Goal: Task Accomplishment & Management: Use online tool/utility

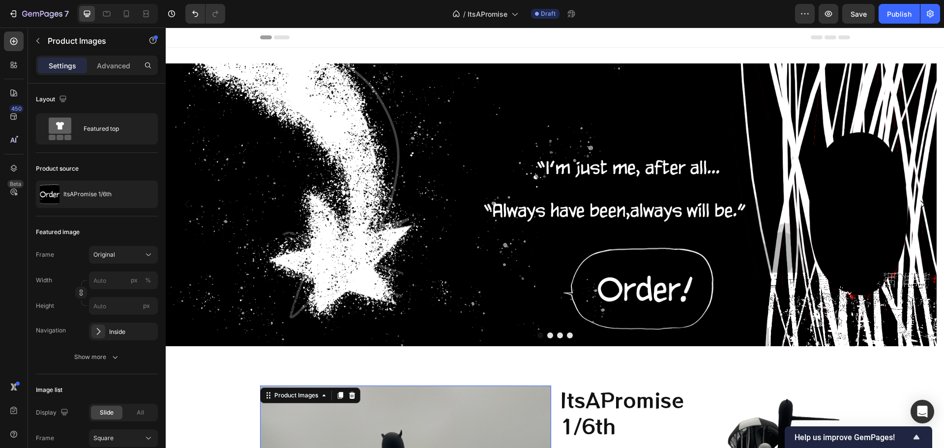
scroll to position [246, 0]
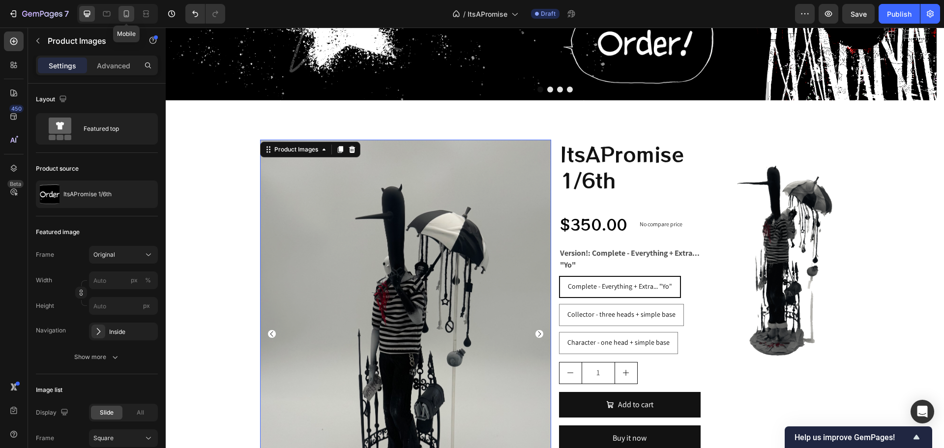
click at [128, 11] on icon at bounding box center [126, 13] width 5 height 7
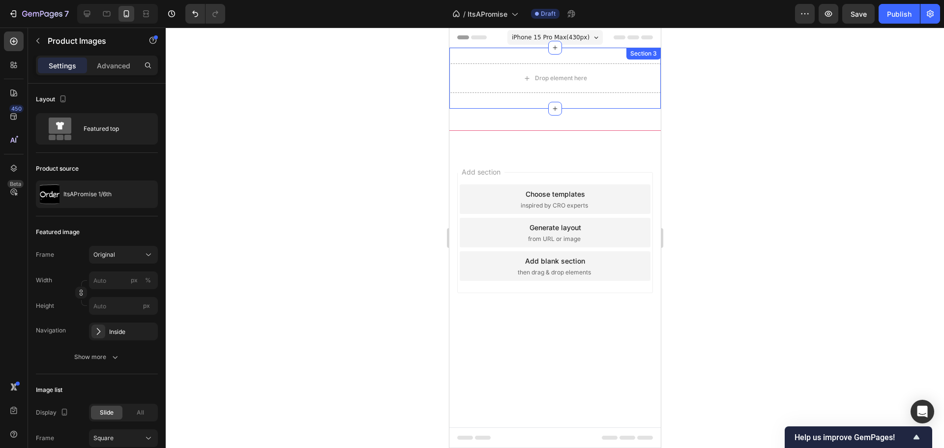
click at [598, 58] on div "Drop element here Section 3" at bounding box center [554, 78] width 211 height 61
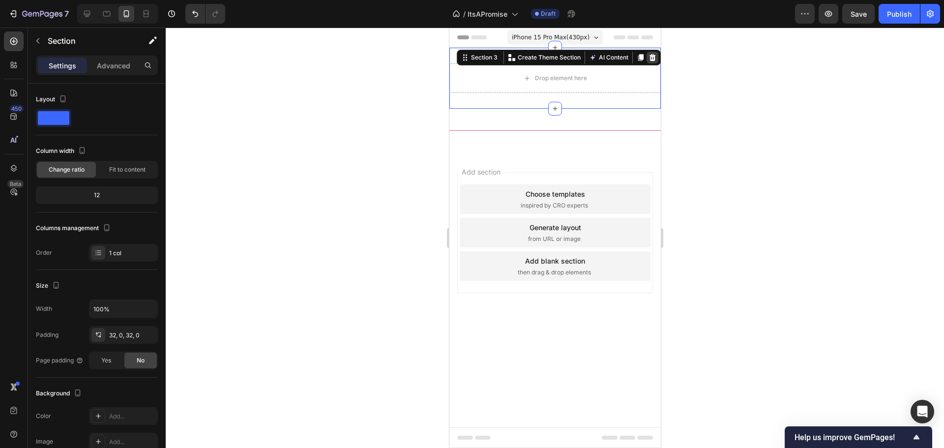
click at [654, 52] on div at bounding box center [652, 58] width 12 height 12
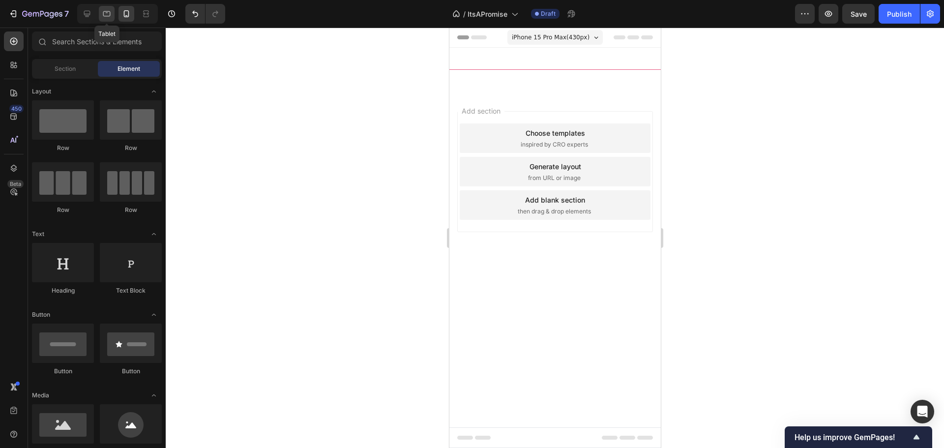
click at [104, 13] on icon at bounding box center [107, 14] width 10 height 10
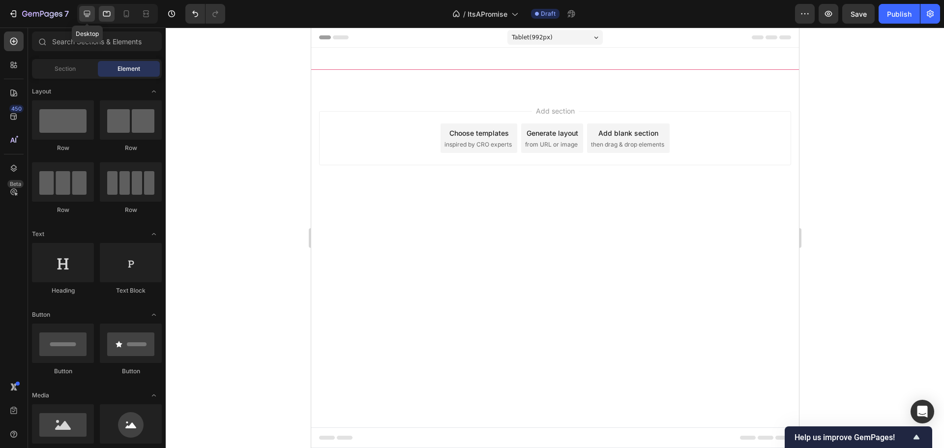
click at [93, 13] on div at bounding box center [87, 14] width 16 height 16
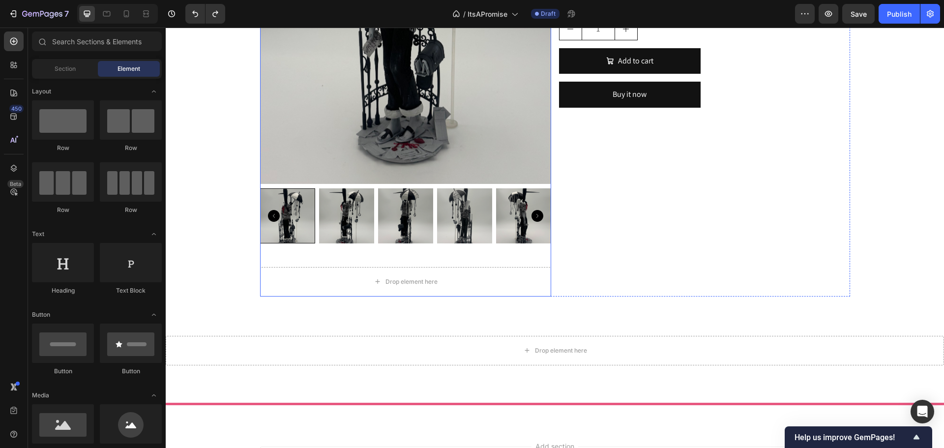
scroll to position [590, 0]
click at [450, 337] on div "Drop element here" at bounding box center [555, 350] width 779 height 30
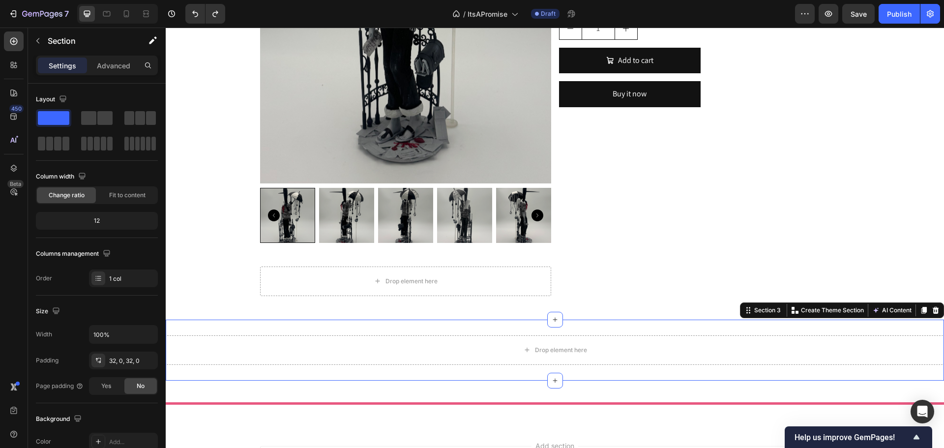
click at [445, 333] on div "Drop element here Section 3 You can create reusable sections Create Theme Secti…" at bounding box center [555, 350] width 779 height 61
click at [933, 309] on icon at bounding box center [936, 309] width 6 height 7
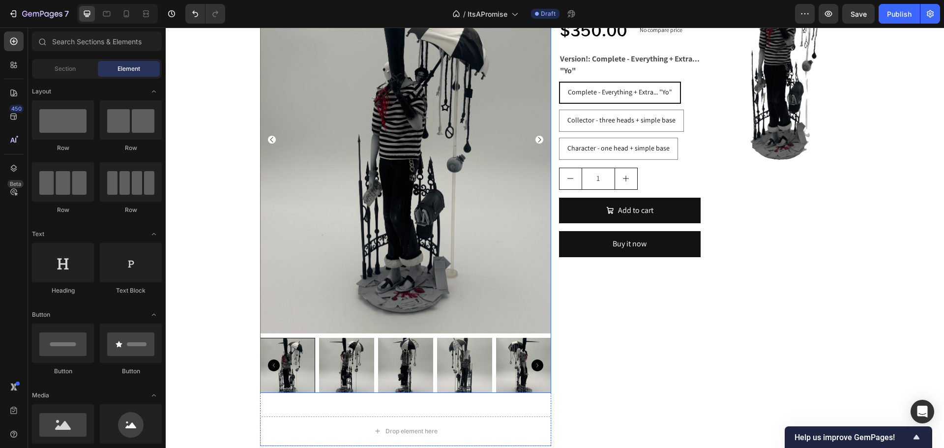
scroll to position [541, 0]
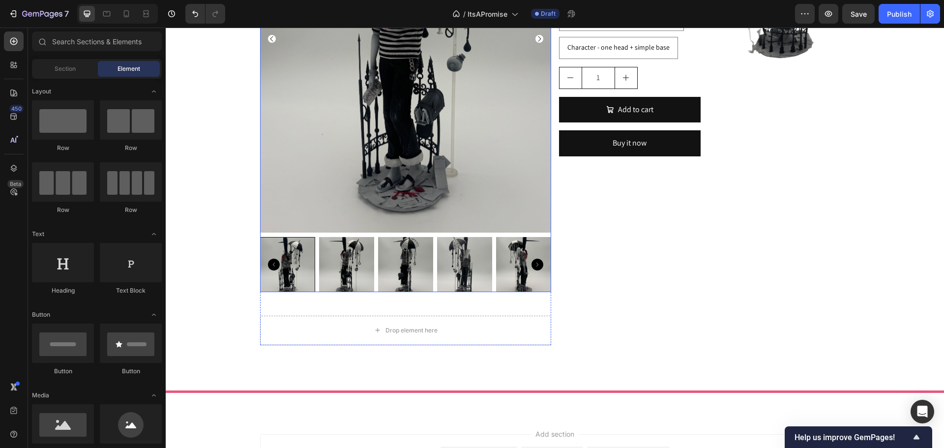
click at [268, 264] on icon "Carousel Back Arrow" at bounding box center [274, 265] width 12 height 12
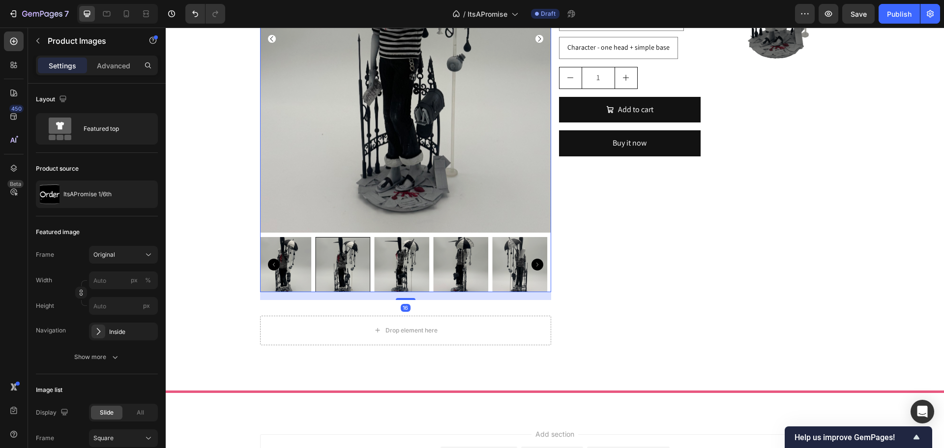
click at [268, 264] on icon "Carousel Back Arrow" at bounding box center [274, 265] width 12 height 12
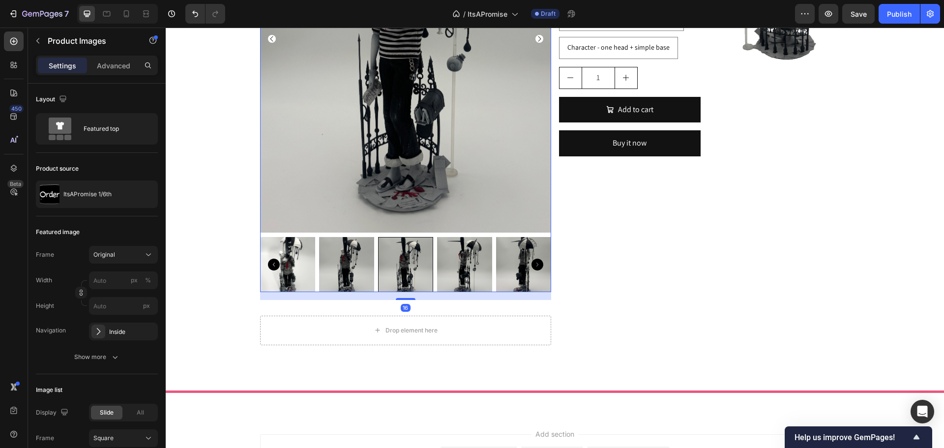
click at [270, 264] on icon "Carousel Back Arrow" at bounding box center [274, 265] width 12 height 12
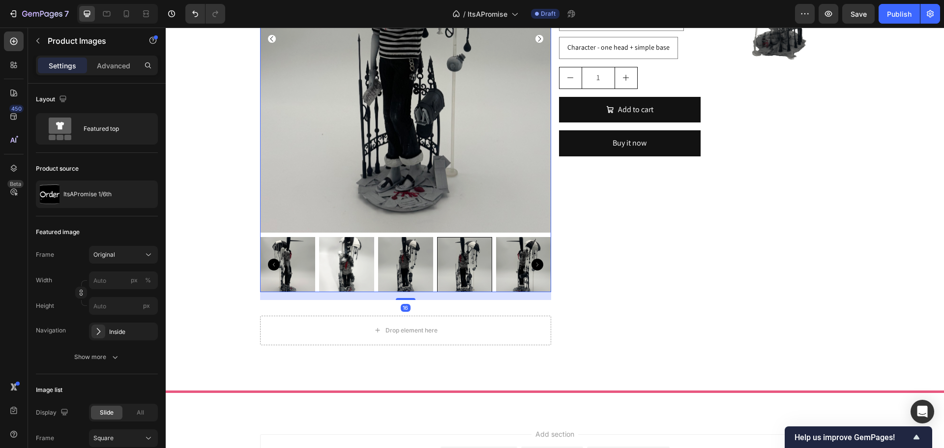
click at [360, 263] on img at bounding box center [346, 264] width 55 height 55
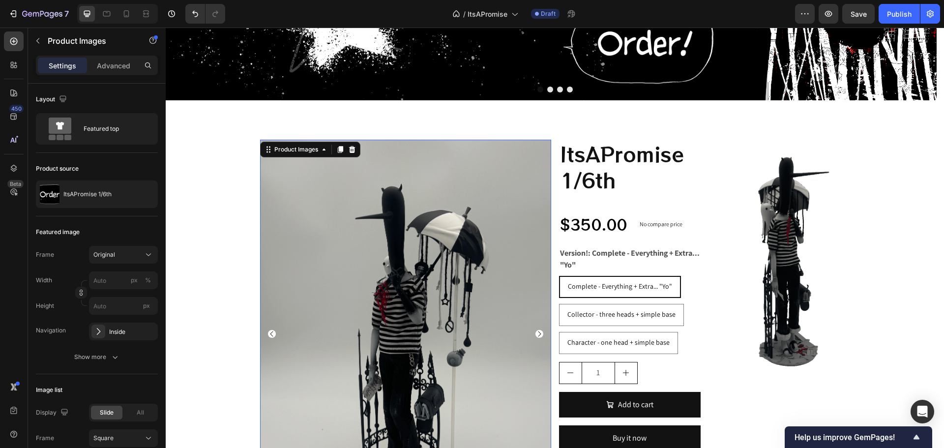
scroll to position [492, 0]
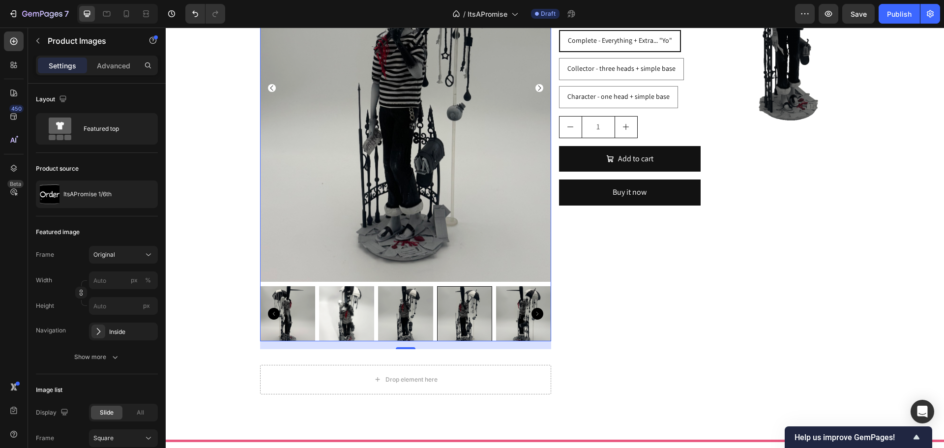
click at [342, 300] on img at bounding box center [346, 313] width 55 height 55
click at [340, 297] on img at bounding box center [346, 313] width 55 height 55
click at [340, 315] on img at bounding box center [346, 313] width 55 height 55
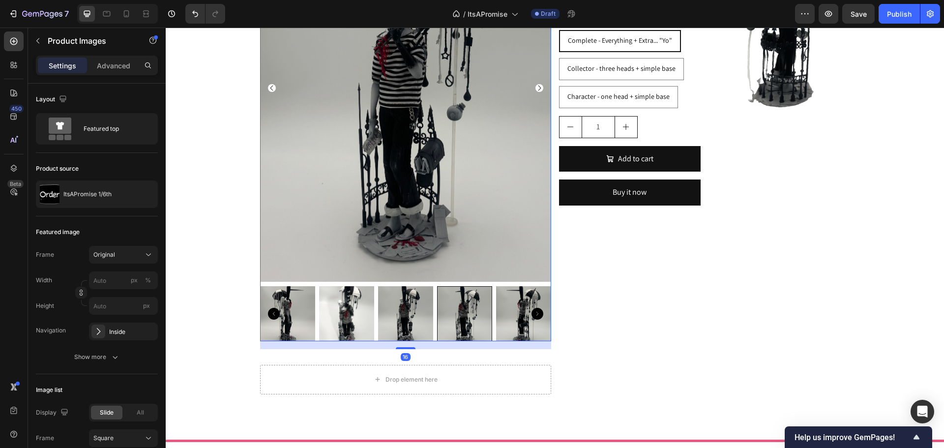
click at [271, 89] on icon "Carousel Back Arrow" at bounding box center [272, 88] width 8 height 8
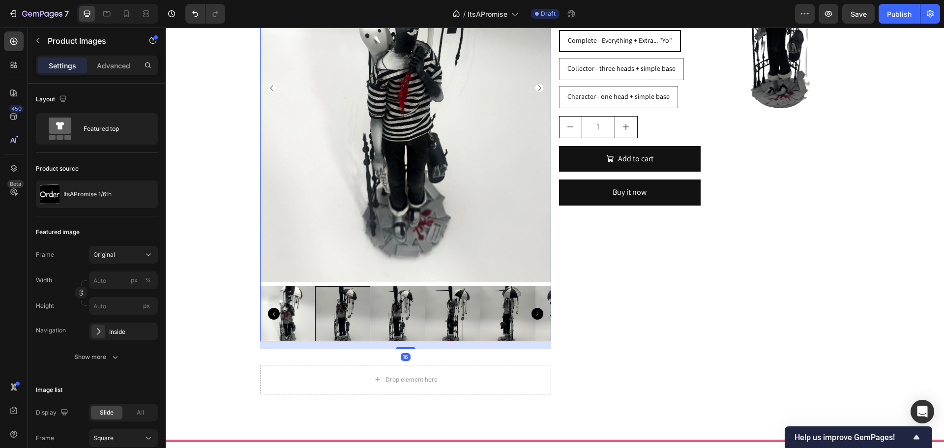
click at [271, 89] on icon "Carousel Back Arrow" at bounding box center [272, 88] width 8 height 8
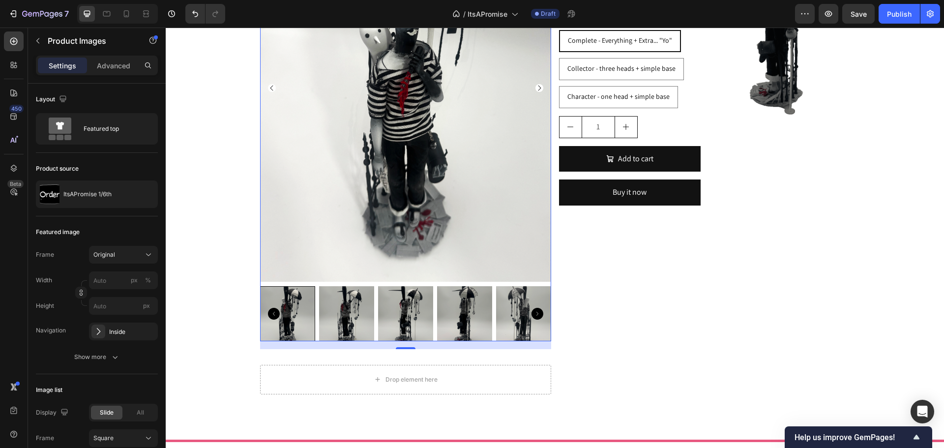
click at [271, 89] on icon "Carousel Back Arrow" at bounding box center [272, 88] width 8 height 8
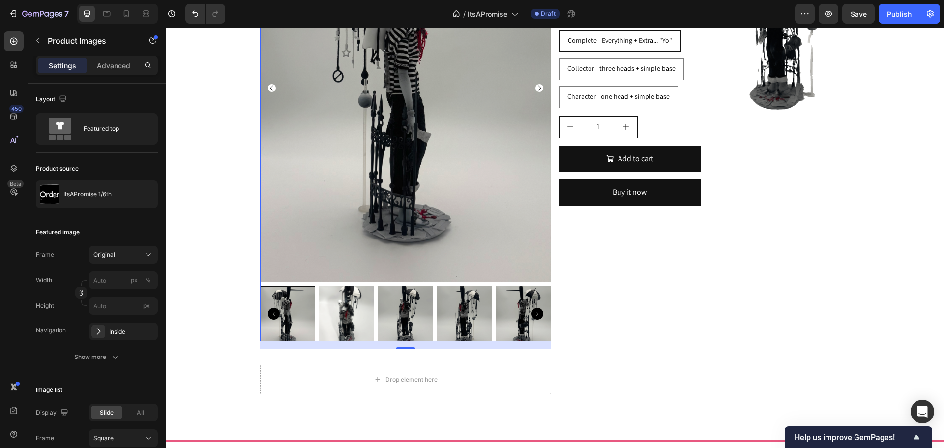
click at [538, 86] on icon "Carousel Next Arrow" at bounding box center [539, 87] width 3 height 5
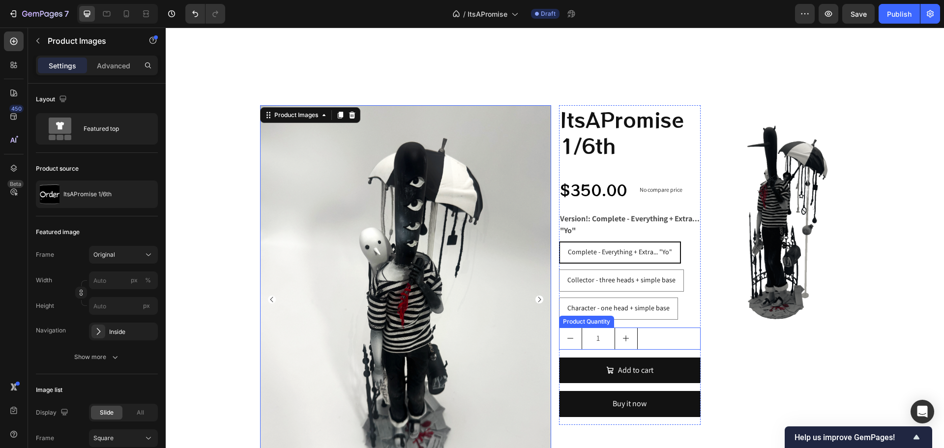
scroll to position [344, 0]
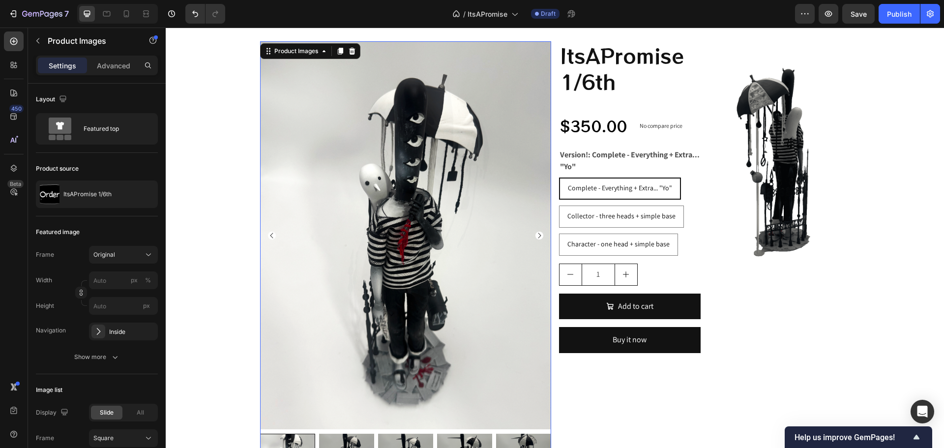
click at [536, 237] on icon "Carousel Next Arrow" at bounding box center [540, 236] width 8 height 8
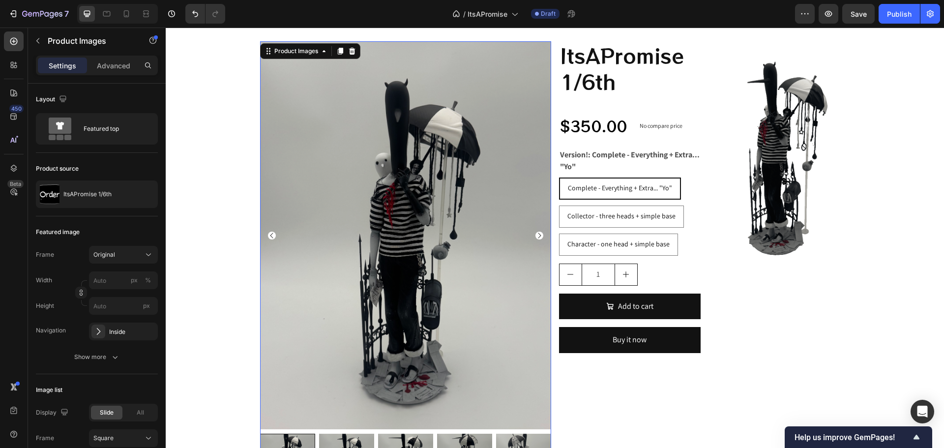
click at [538, 234] on icon "Carousel Next Arrow" at bounding box center [539, 235] width 3 height 5
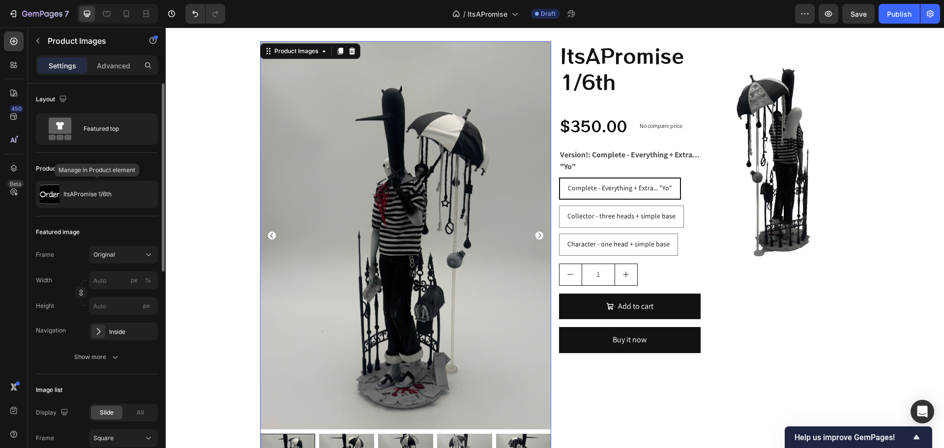
click at [97, 190] on div "ItsAPromise 1/6th" at bounding box center [97, 194] width 122 height 28
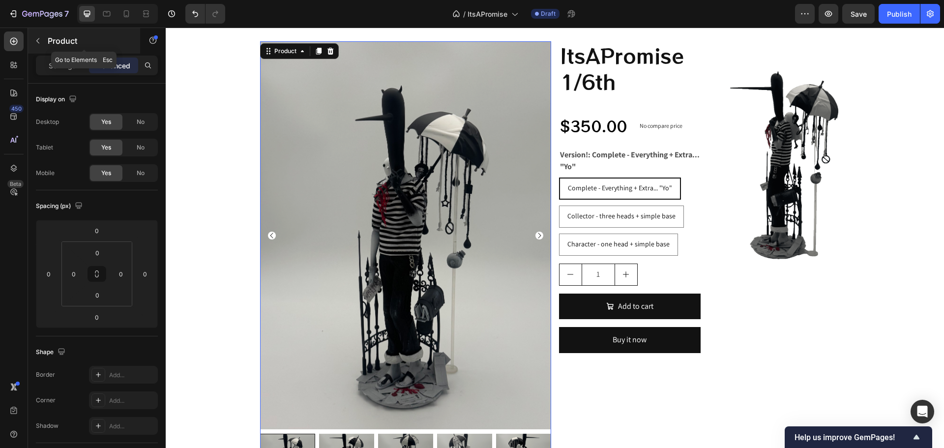
click at [42, 30] on div "Product" at bounding box center [84, 41] width 112 height 26
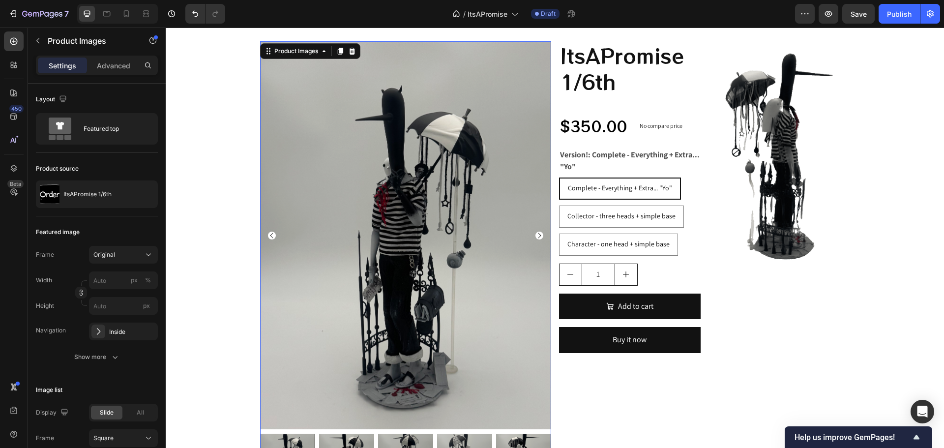
click at [334, 194] on img at bounding box center [405, 235] width 291 height 389
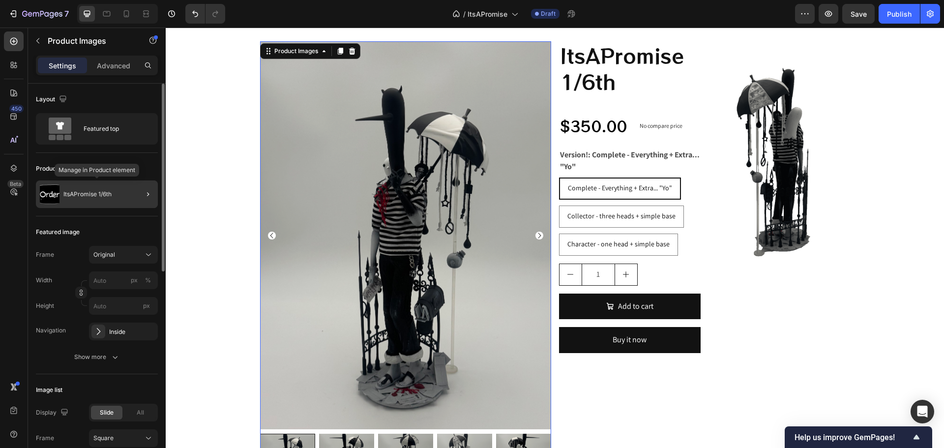
click at [96, 194] on p "ItsAPromise 1/6th" at bounding box center [87, 194] width 48 height 7
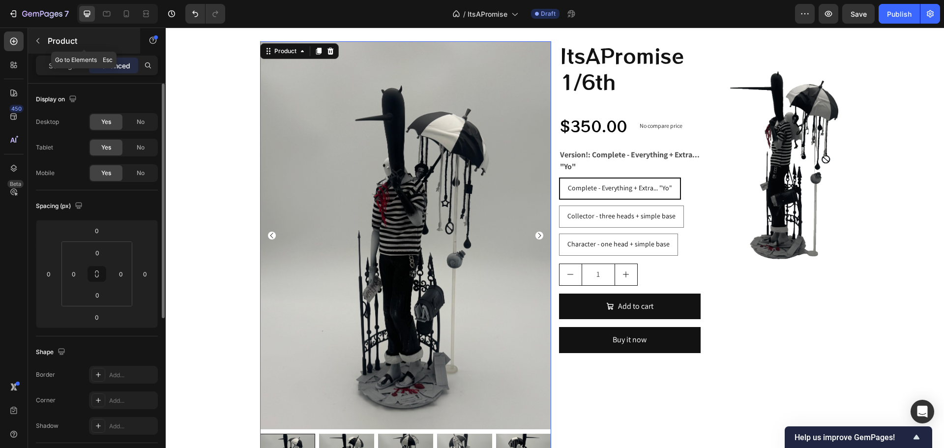
click at [47, 48] on div "Product" at bounding box center [84, 41] width 112 height 26
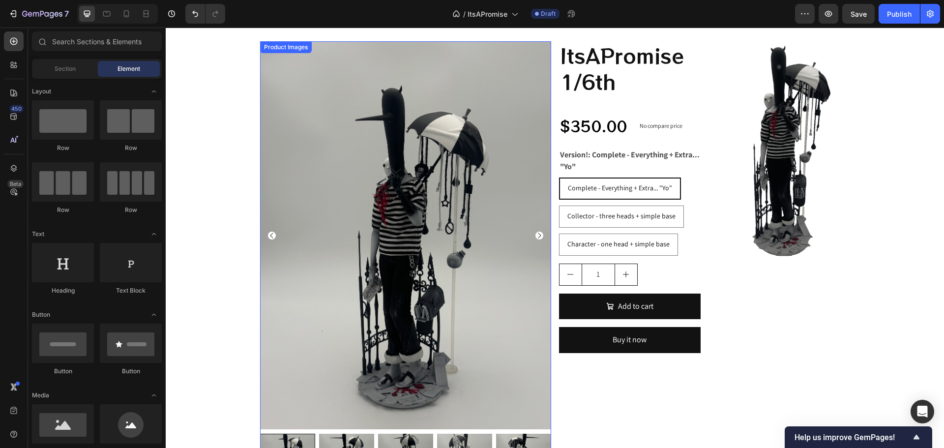
click at [345, 201] on img at bounding box center [405, 235] width 291 height 389
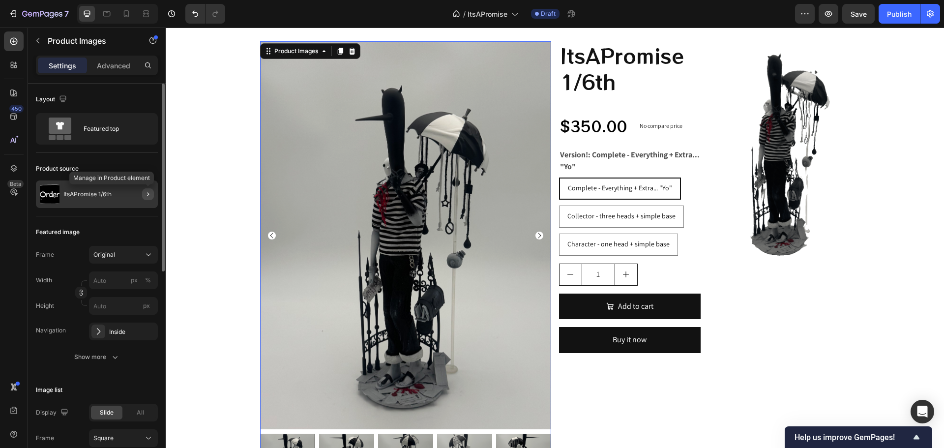
click at [146, 191] on icon "button" at bounding box center [148, 194] width 8 height 8
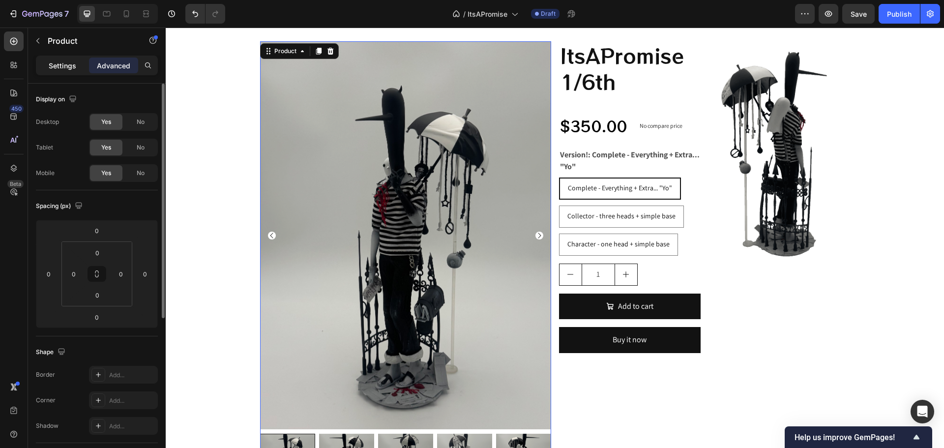
click at [63, 67] on p "Settings" at bounding box center [63, 65] width 28 height 10
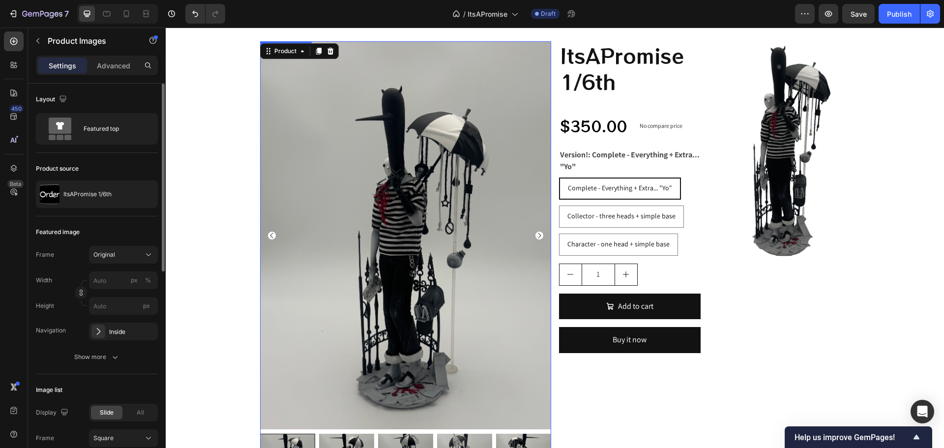
click at [338, 123] on img at bounding box center [405, 235] width 291 height 389
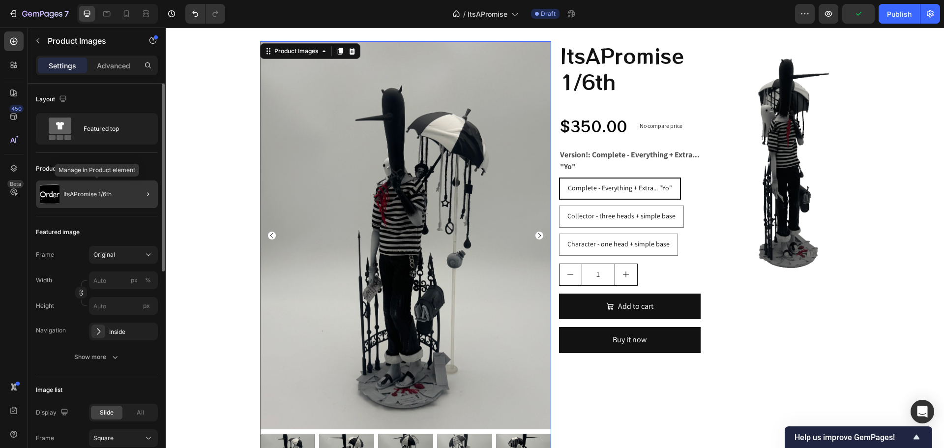
click at [56, 186] on img at bounding box center [50, 194] width 20 height 20
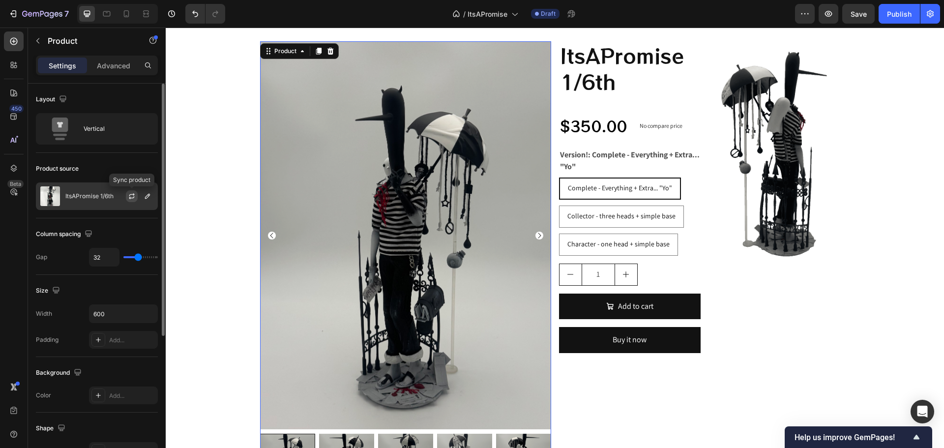
click at [128, 196] on icon "button" at bounding box center [132, 196] width 8 height 8
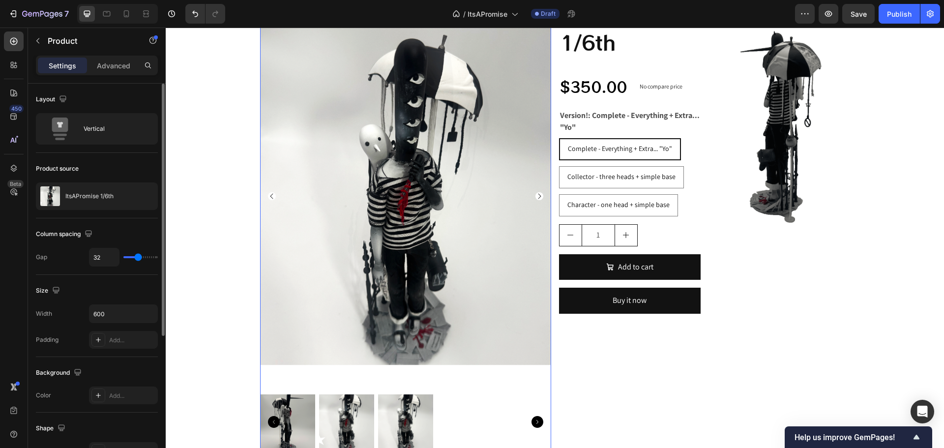
scroll to position [492, 0]
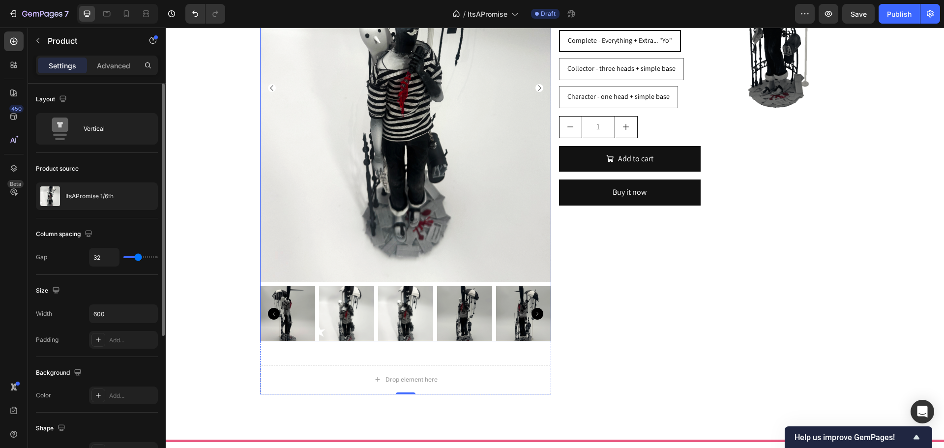
click at [268, 83] on img at bounding box center [405, 88] width 291 height 389
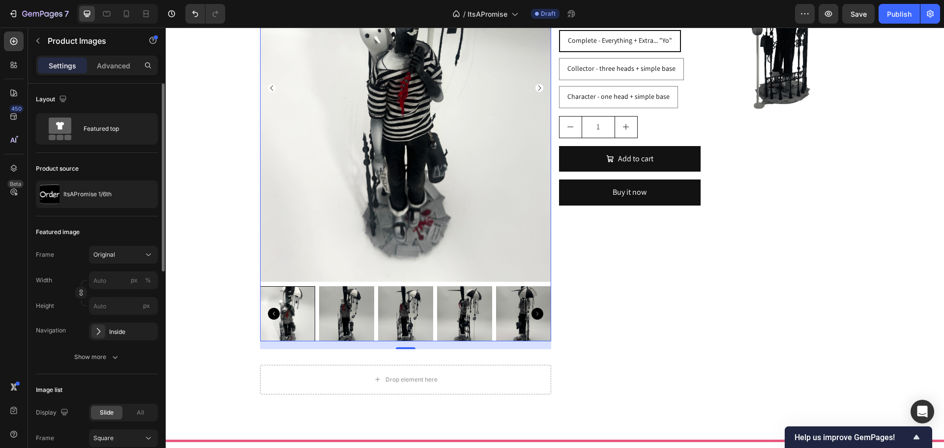
click at [537, 92] on img at bounding box center [405, 88] width 291 height 389
click at [268, 87] on icon "Carousel Back Arrow" at bounding box center [272, 88] width 8 height 8
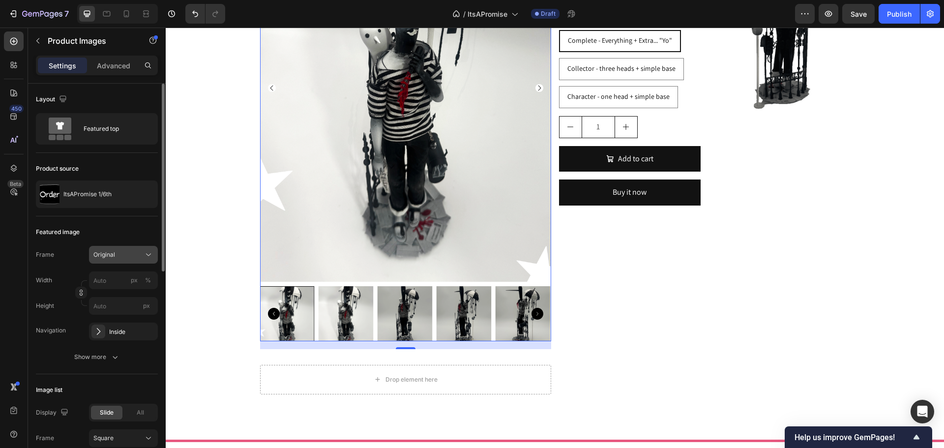
scroll to position [295, 0]
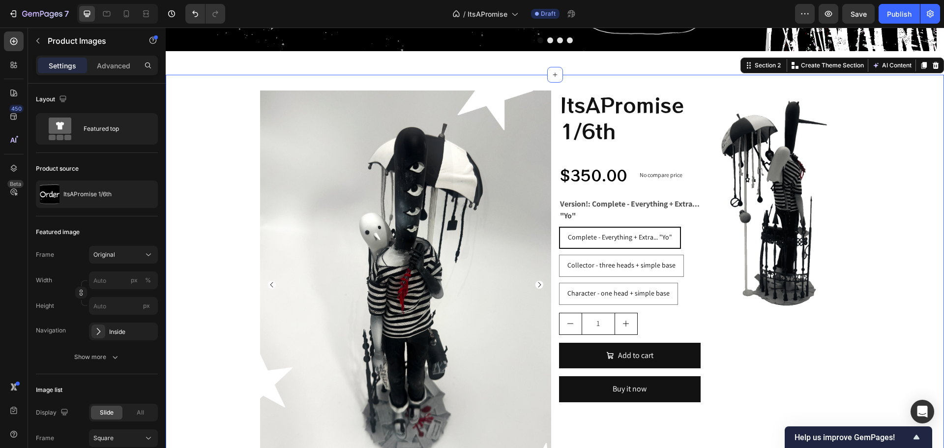
click at [200, 194] on div "Product Images Drop element here Product ItsAPromise 1/6th Product Title $350.0…" at bounding box center [555, 344] width 779 height 509
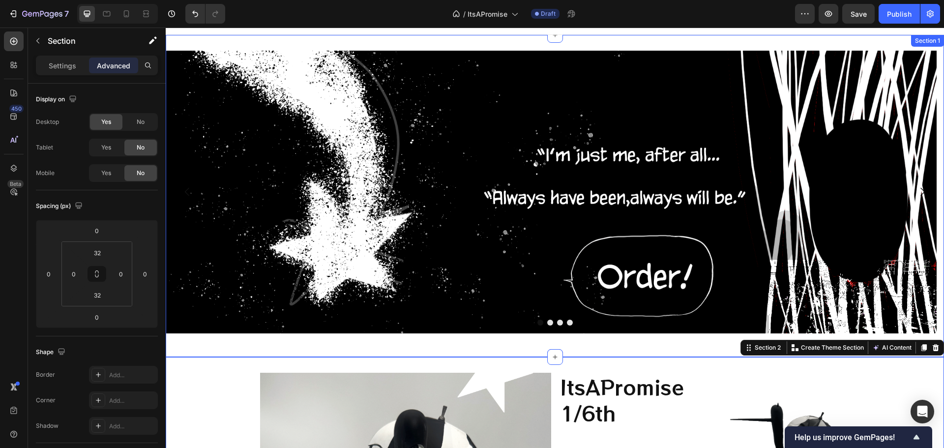
scroll to position [0, 0]
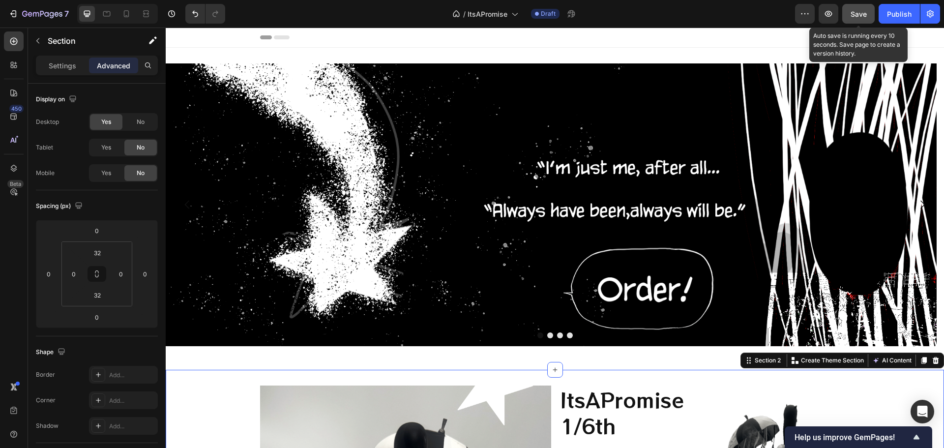
click at [848, 11] on button "Save" at bounding box center [858, 14] width 32 height 20
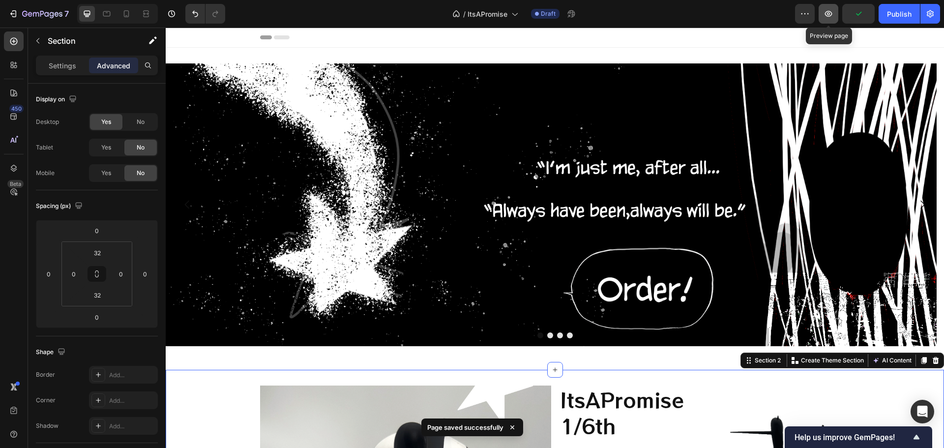
click at [831, 13] on icon "button" at bounding box center [829, 14] width 10 height 10
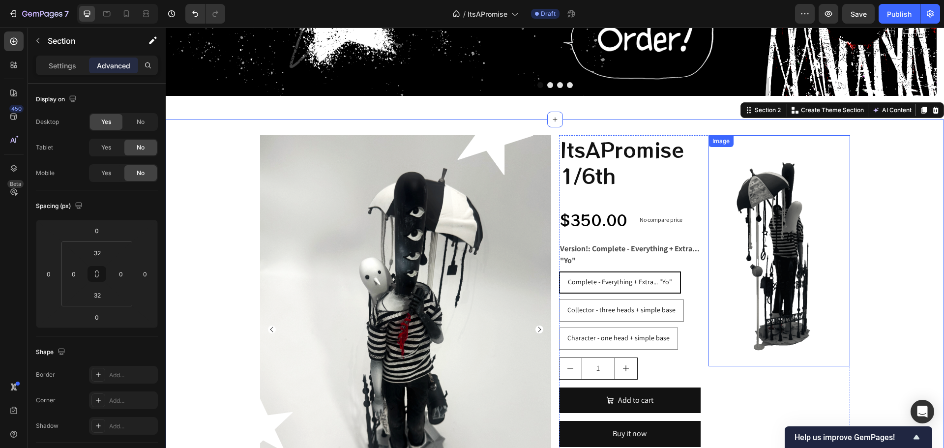
scroll to position [98, 0]
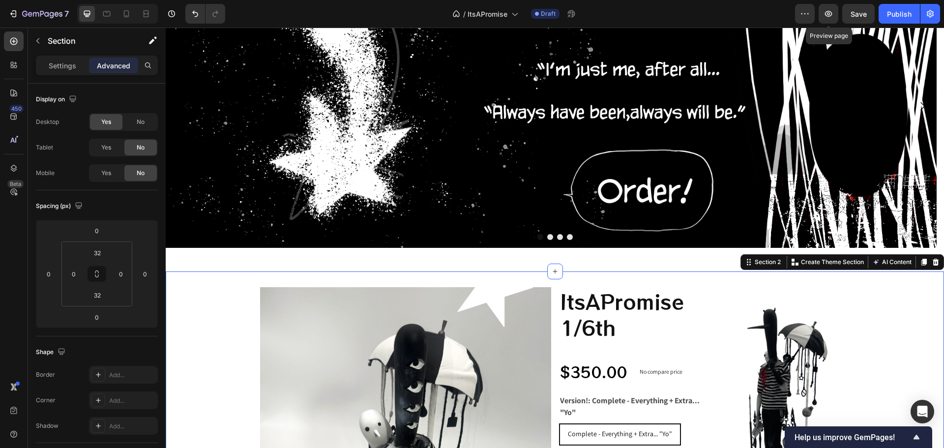
drag, startPoint x: 832, startPoint y: 11, endPoint x: 1407, endPoint y: 89, distance: 579.7
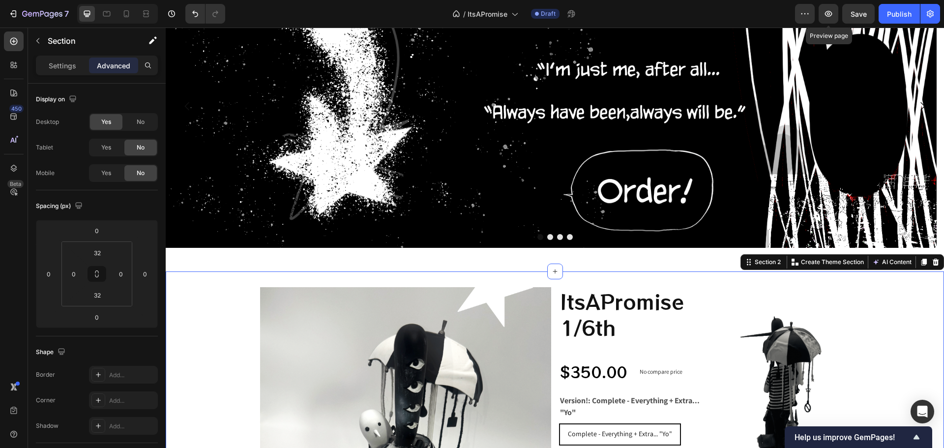
click at [944, 0] on html "7 Version history / ItsAPromise Draft Preview Preview page Save Publish 450 Bet…" at bounding box center [472, 0] width 944 height 0
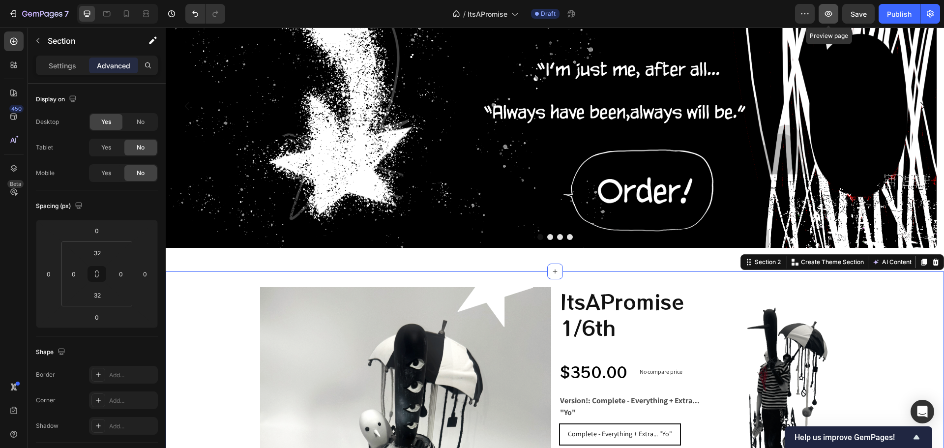
click at [830, 7] on button "button" at bounding box center [829, 14] width 20 height 20
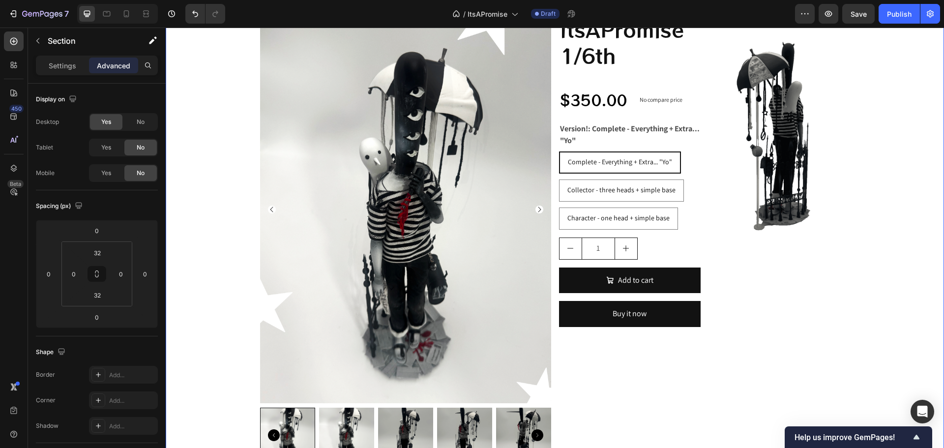
scroll to position [443, 0]
